Goal: Task Accomplishment & Management: Manage account settings

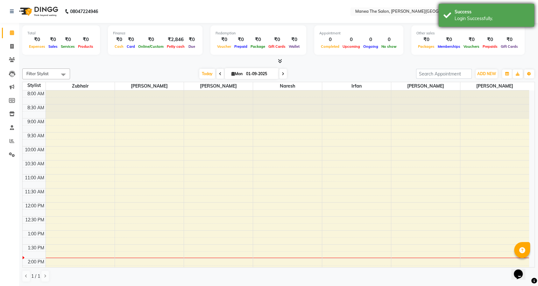
click at [460, 12] on div "Success" at bounding box center [491, 12] width 75 height 7
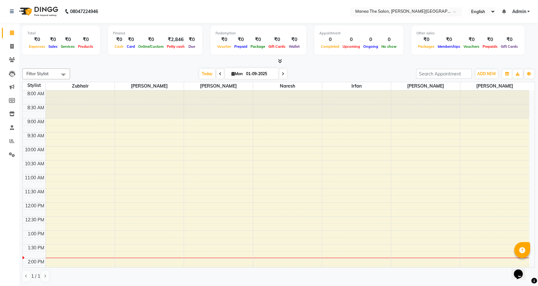
click at [408, 12] on input "text" at bounding box center [399, 12] width 92 height 6
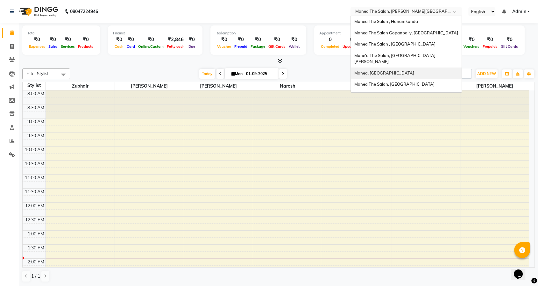
scroll to position [246, 0]
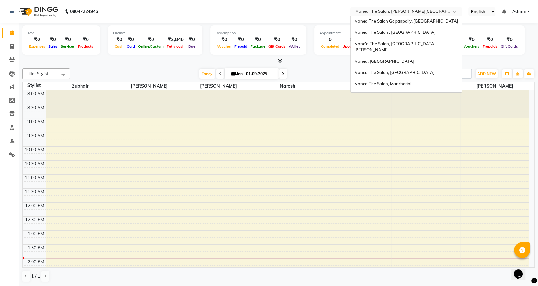
click at [397, 104] on span "Mane’a The Salon, Gajularamaram" at bounding box center [388, 106] width 68 height 5
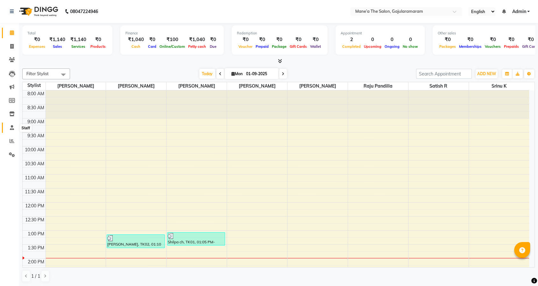
click at [10, 127] on icon at bounding box center [12, 127] width 4 height 5
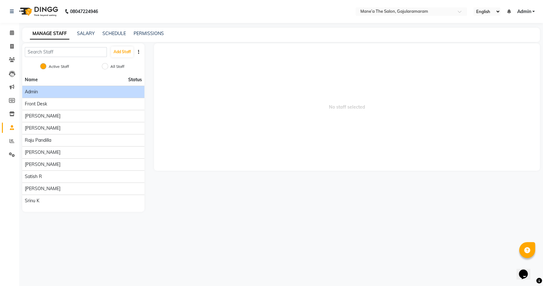
click at [52, 92] on div "Admin" at bounding box center [83, 91] width 117 height 7
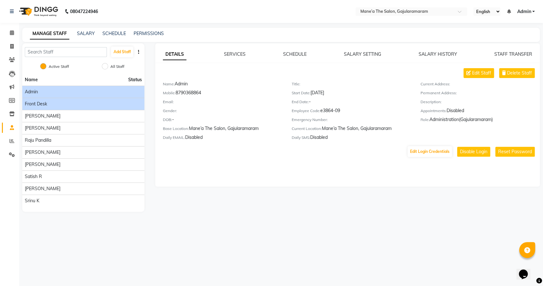
click at [57, 103] on div "Front Desk" at bounding box center [83, 104] width 117 height 7
click at [154, 31] on link "PERMISSIONS" at bounding box center [149, 34] width 30 height 6
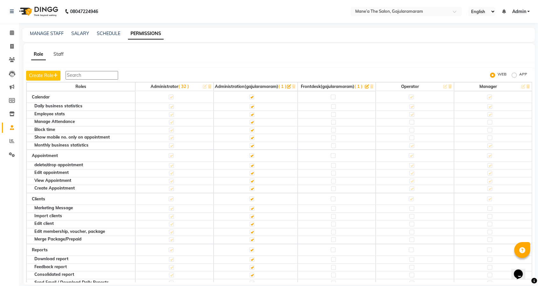
click at [519, 75] on label "APP" at bounding box center [523, 75] width 8 height 8
click at [514, 75] on input "APP" at bounding box center [514, 75] width 4 height 4
radio input "true"
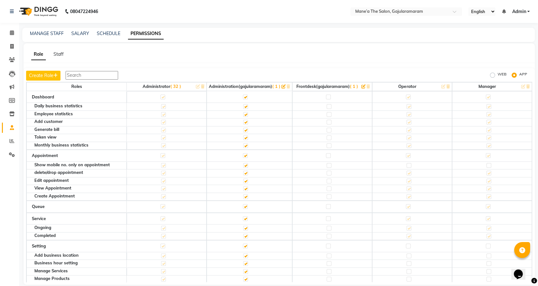
click at [497, 74] on label "WEB" at bounding box center [501, 75] width 9 height 8
click at [491, 74] on input "WEB" at bounding box center [493, 75] width 4 height 4
radio input "true"
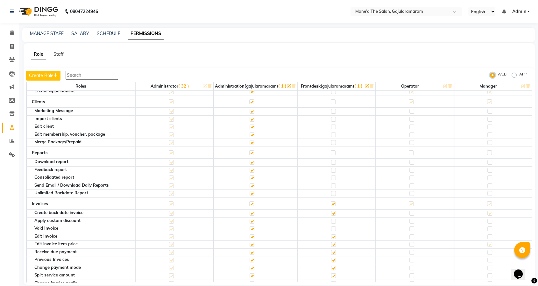
scroll to position [168, 0]
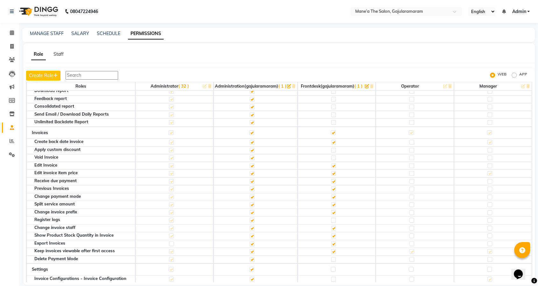
click at [519, 73] on label "APP" at bounding box center [523, 75] width 8 height 8
click at [513, 73] on input "APP" at bounding box center [514, 75] width 4 height 4
radio input "true"
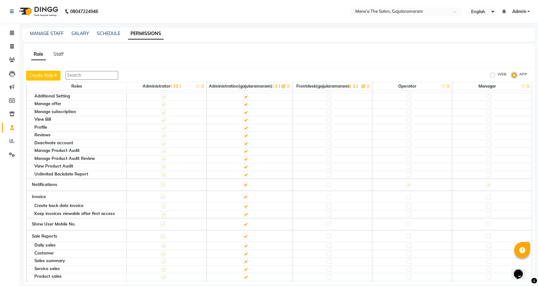
scroll to position [232, 0]
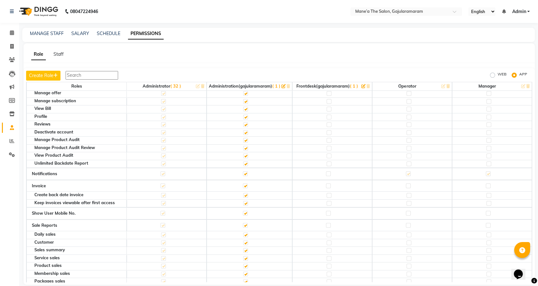
click at [326, 183] on label at bounding box center [328, 185] width 5 height 5
click at [326, 184] on input "checkbox" at bounding box center [328, 186] width 4 height 4
click at [497, 75] on label "WEB" at bounding box center [501, 75] width 9 height 8
click at [492, 75] on input "WEB" at bounding box center [493, 75] width 4 height 4
radio input "true"
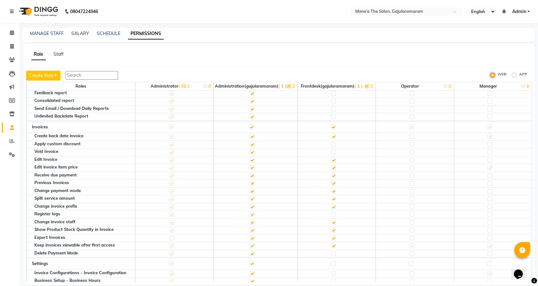
scroll to position [168, 0]
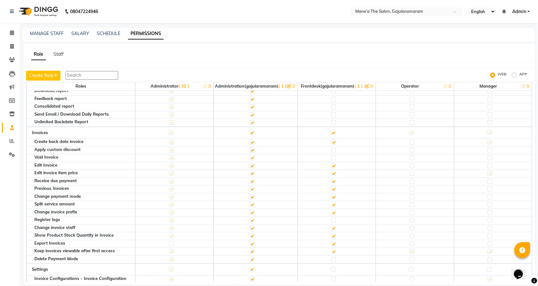
click at [519, 74] on label "APP" at bounding box center [523, 75] width 8 height 8
click at [516, 74] on input "APP" at bounding box center [514, 75] width 4 height 4
radio input "true"
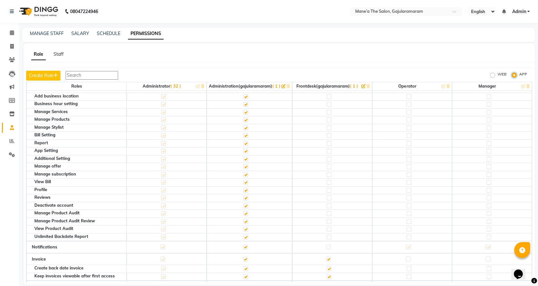
scroll to position [71, 0]
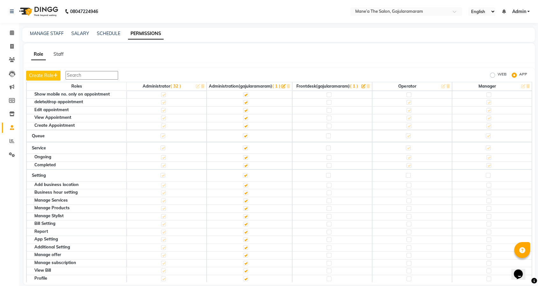
click at [497, 75] on label "WEB" at bounding box center [501, 75] width 9 height 8
click at [492, 75] on input "WEB" at bounding box center [493, 75] width 4 height 4
radio input "true"
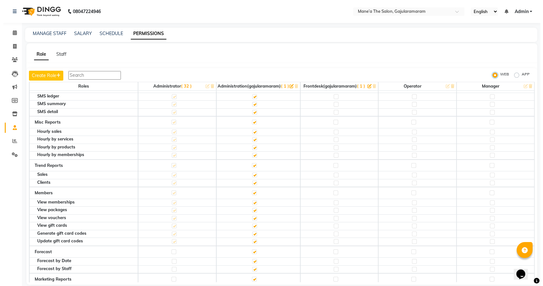
scroll to position [2005, 0]
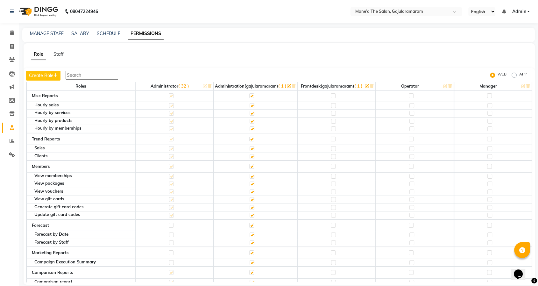
click at [526, 10] on link "Admin" at bounding box center [520, 11] width 18 height 7
click at [497, 45] on link "Sign out" at bounding box center [497, 44] width 58 height 10
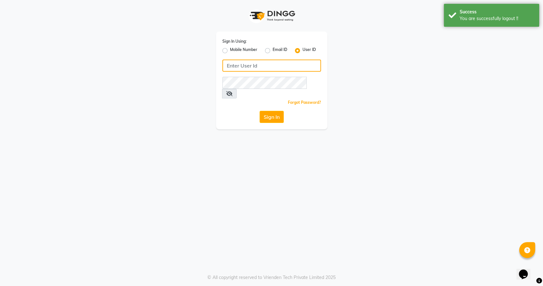
click at [249, 64] on input "Username" at bounding box center [271, 65] width 99 height 12
paste input "rozalin"
type input "rozalin"
click at [261, 111] on button "Sign In" at bounding box center [272, 117] width 24 height 12
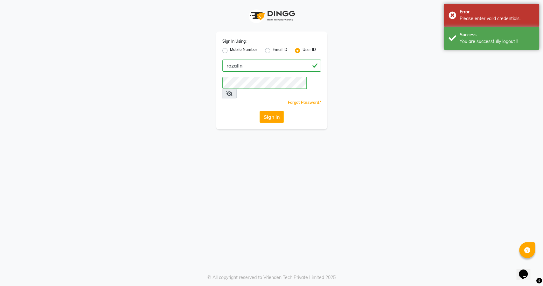
click at [233, 91] on icon at bounding box center [229, 93] width 6 height 5
